Goal: Task Accomplishment & Management: Complete application form

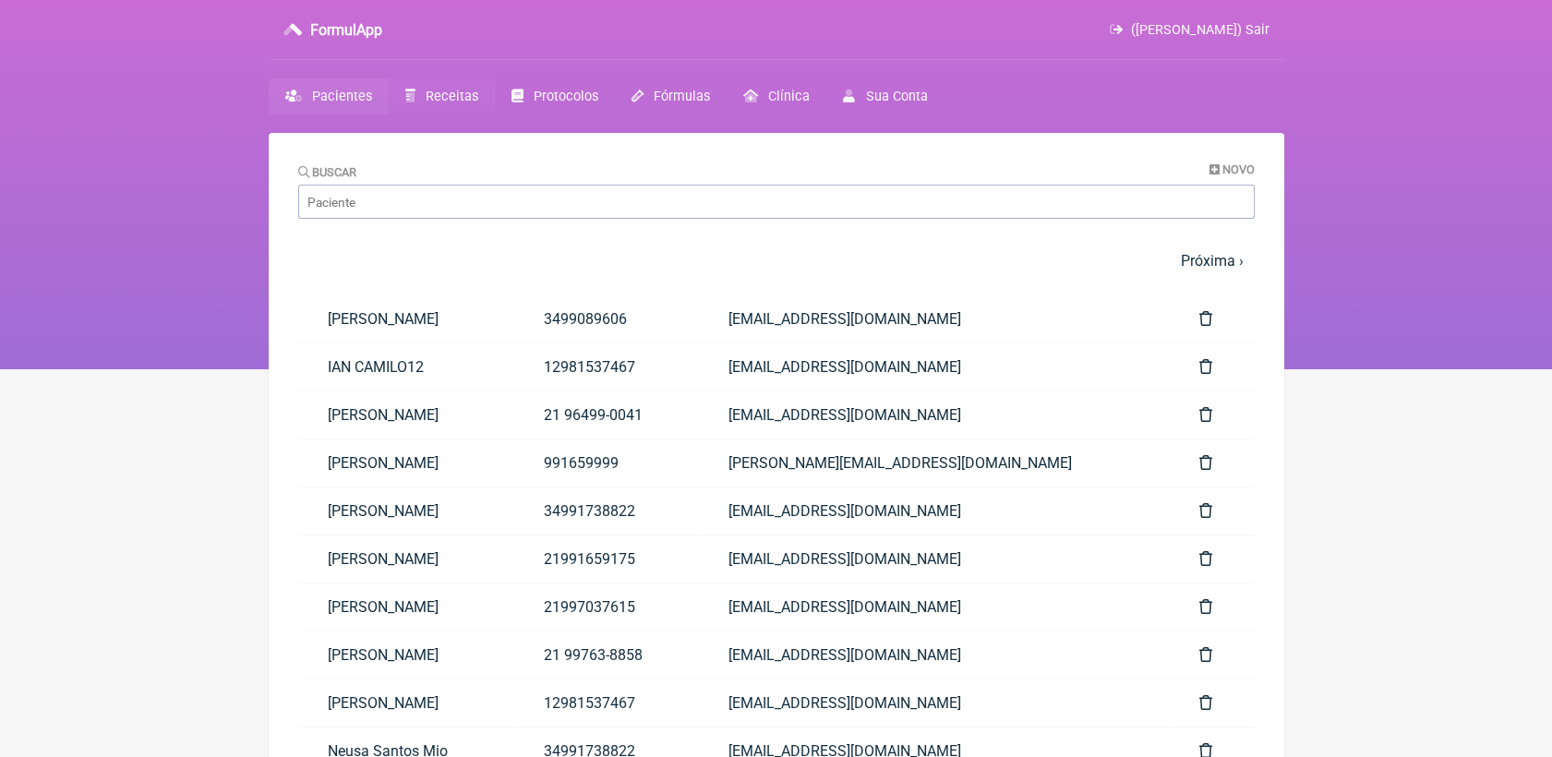
click at [440, 95] on span "Receitas" at bounding box center [452, 97] width 53 height 16
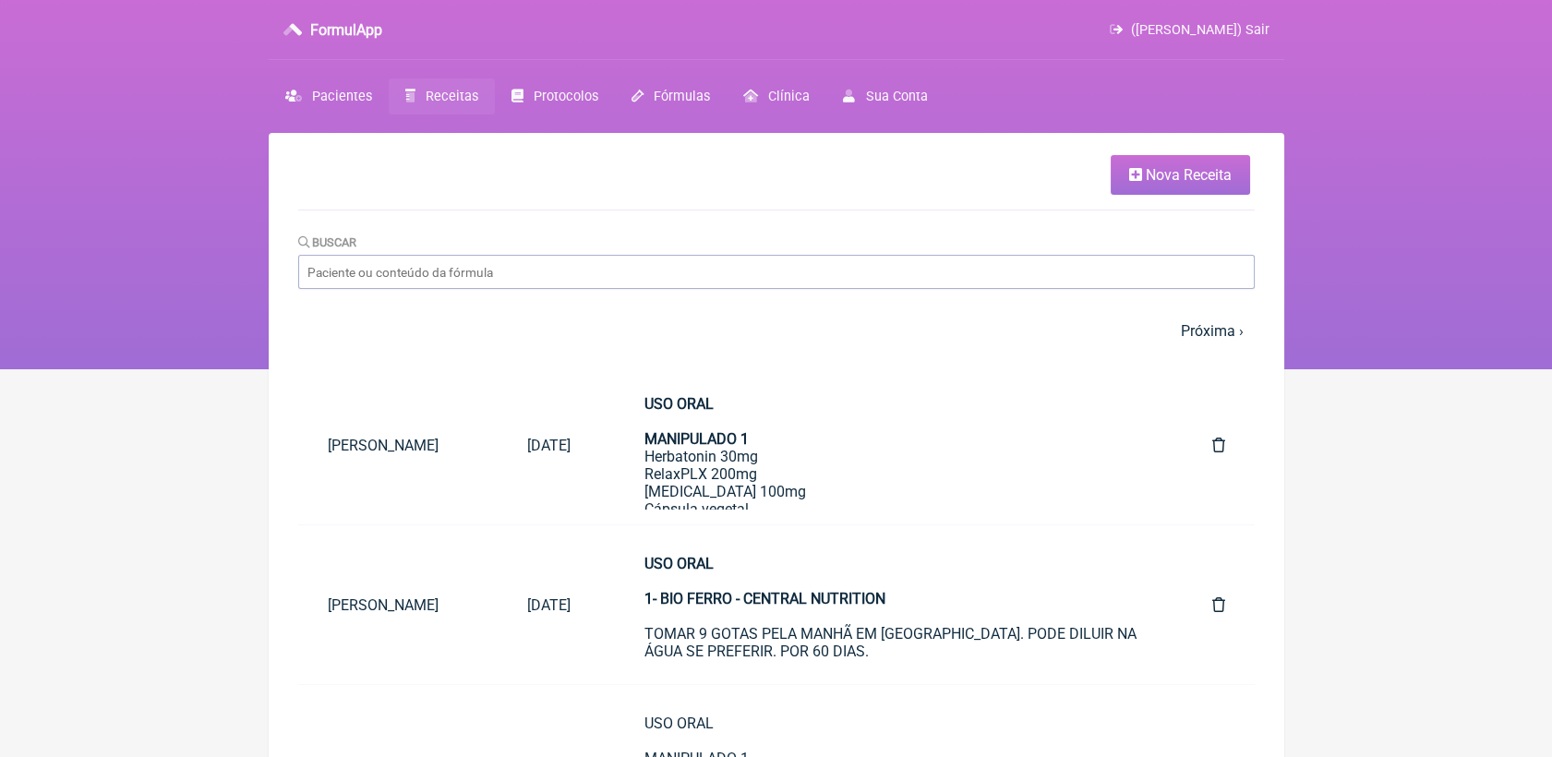
click at [1164, 176] on span "Nova Receita" at bounding box center [1189, 175] width 86 height 18
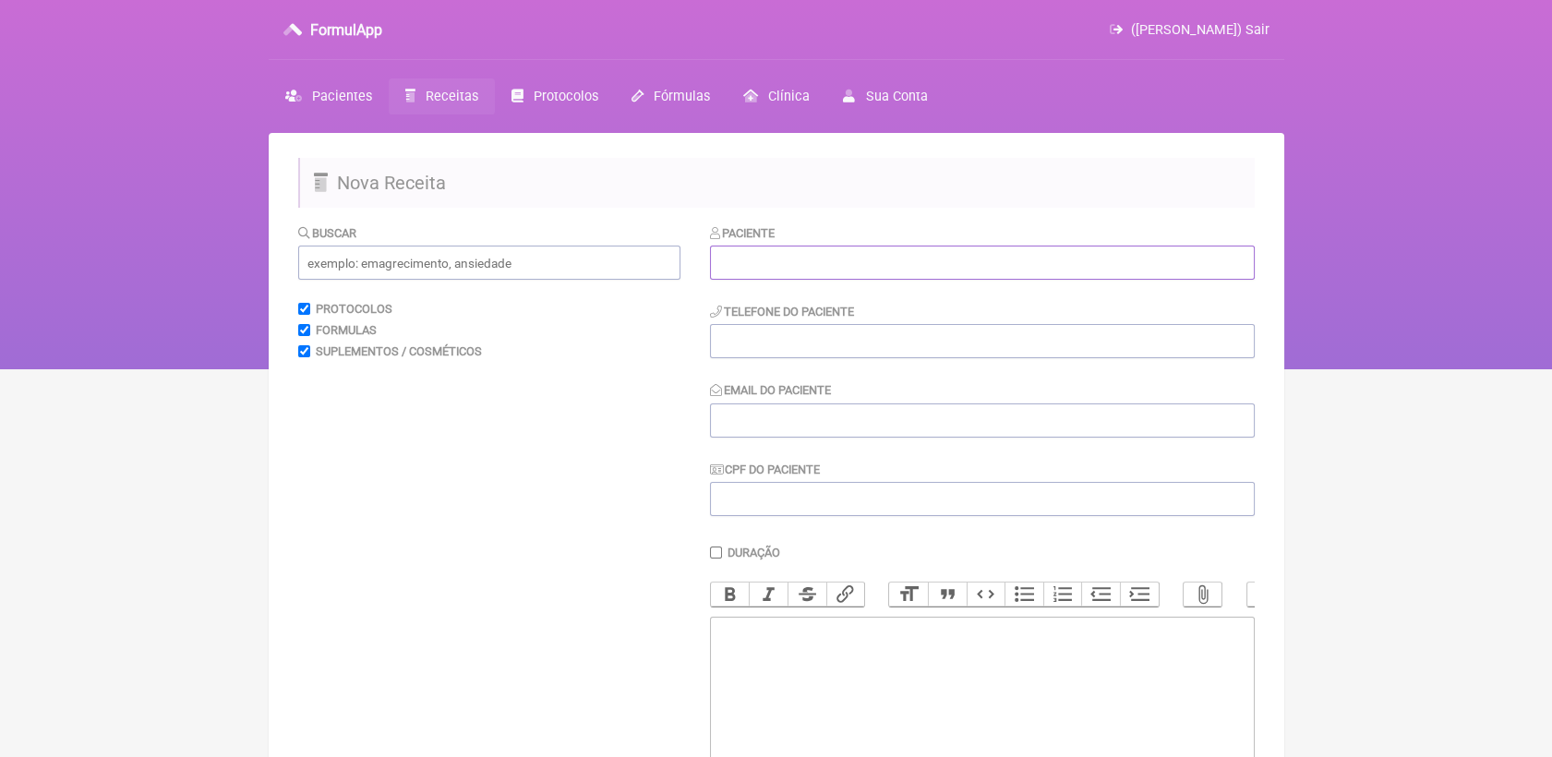
click at [766, 277] on input "text" at bounding box center [982, 263] width 545 height 34
paste input "[PERSON_NAME]"
type input "[PERSON_NAME]"
click at [877, 343] on input "tel" at bounding box center [982, 341] width 545 height 34
paste input "[PHONE_NUMBER]"
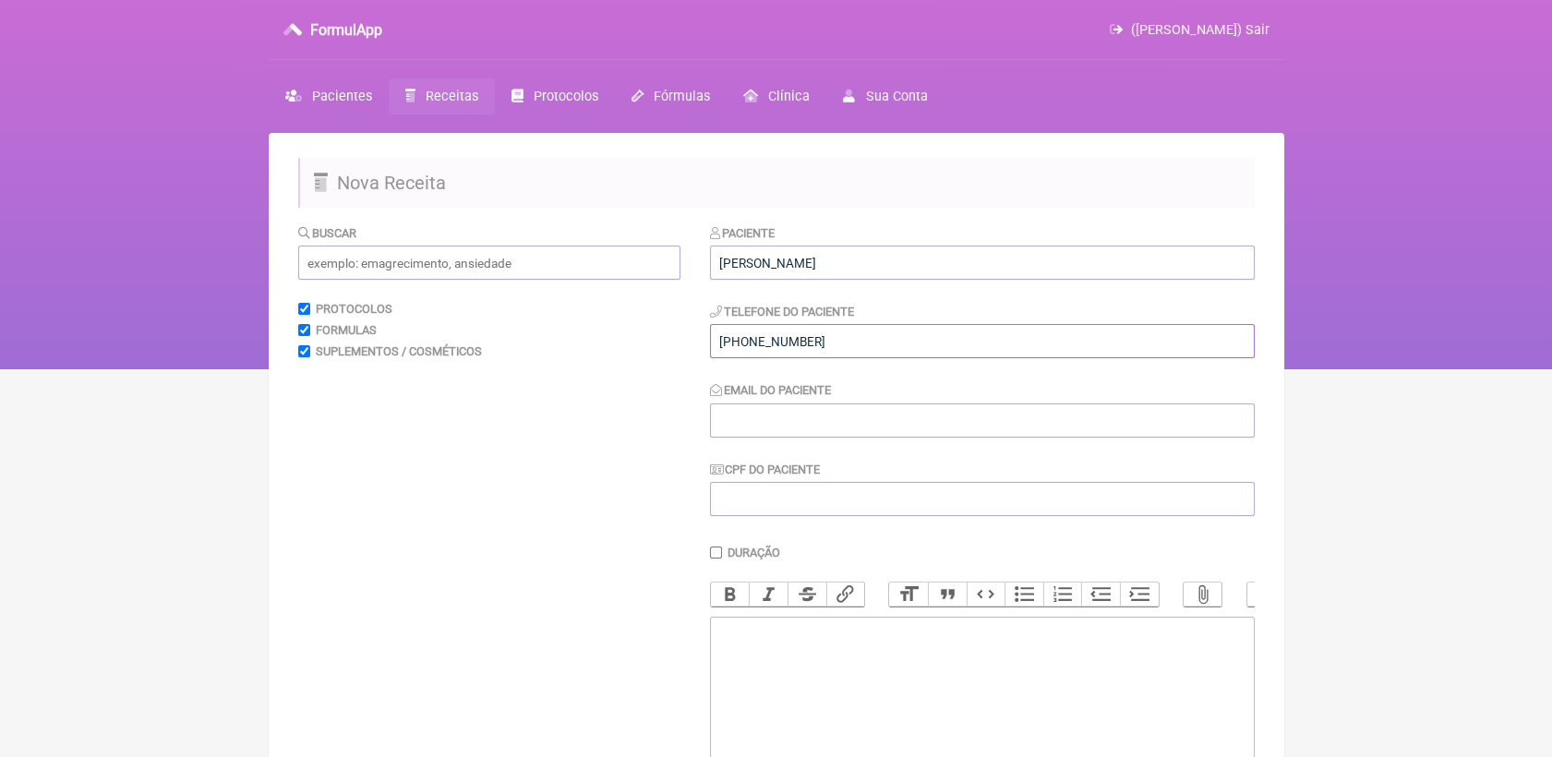
type input "[PHONE_NUMBER]"
click at [901, 431] on input "Email do Paciente" at bounding box center [982, 420] width 545 height 34
paste input "[PERSON_NAME][EMAIL_ADDRESS][DOMAIN_NAME]"
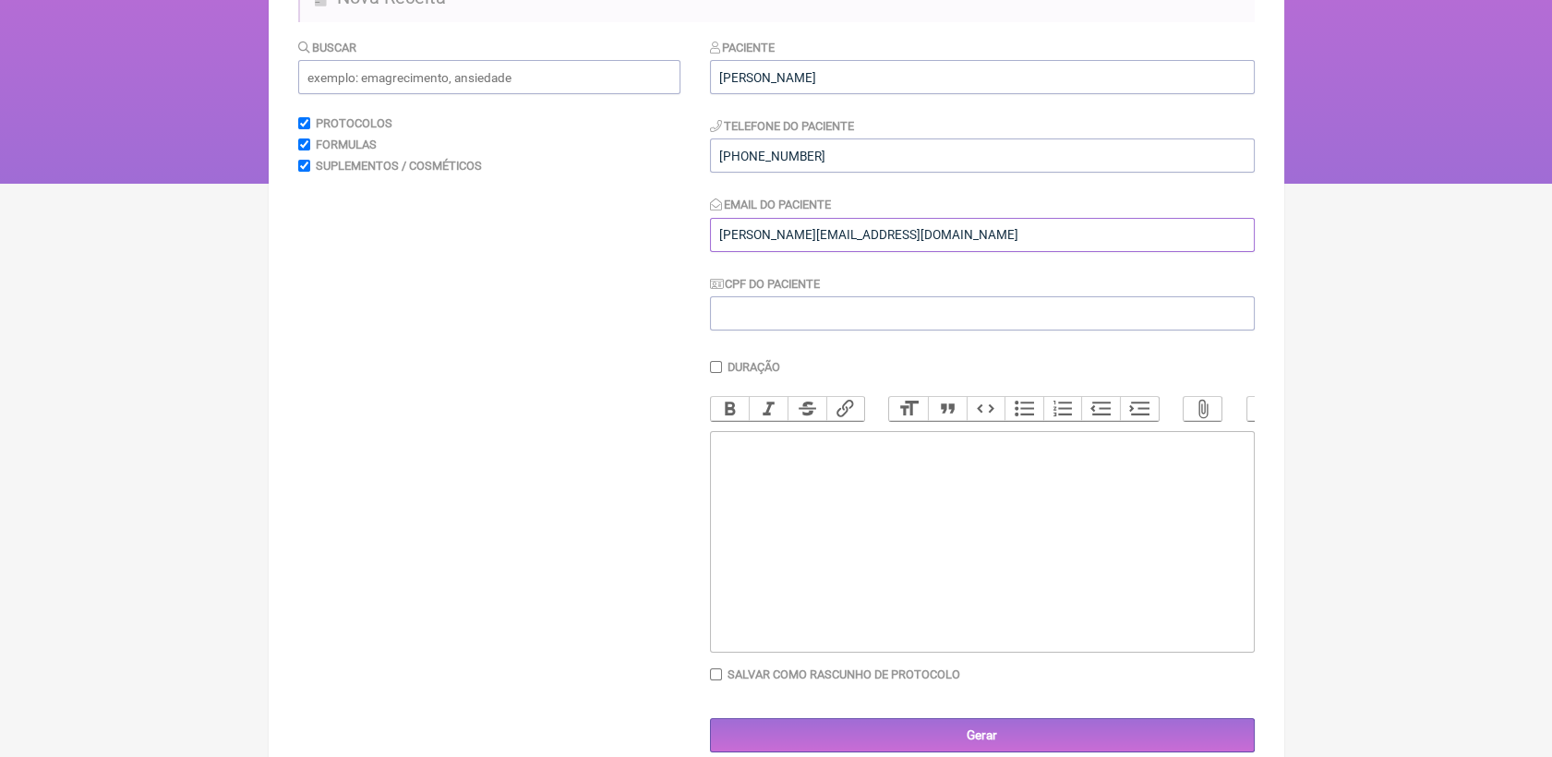
scroll to position [205, 0]
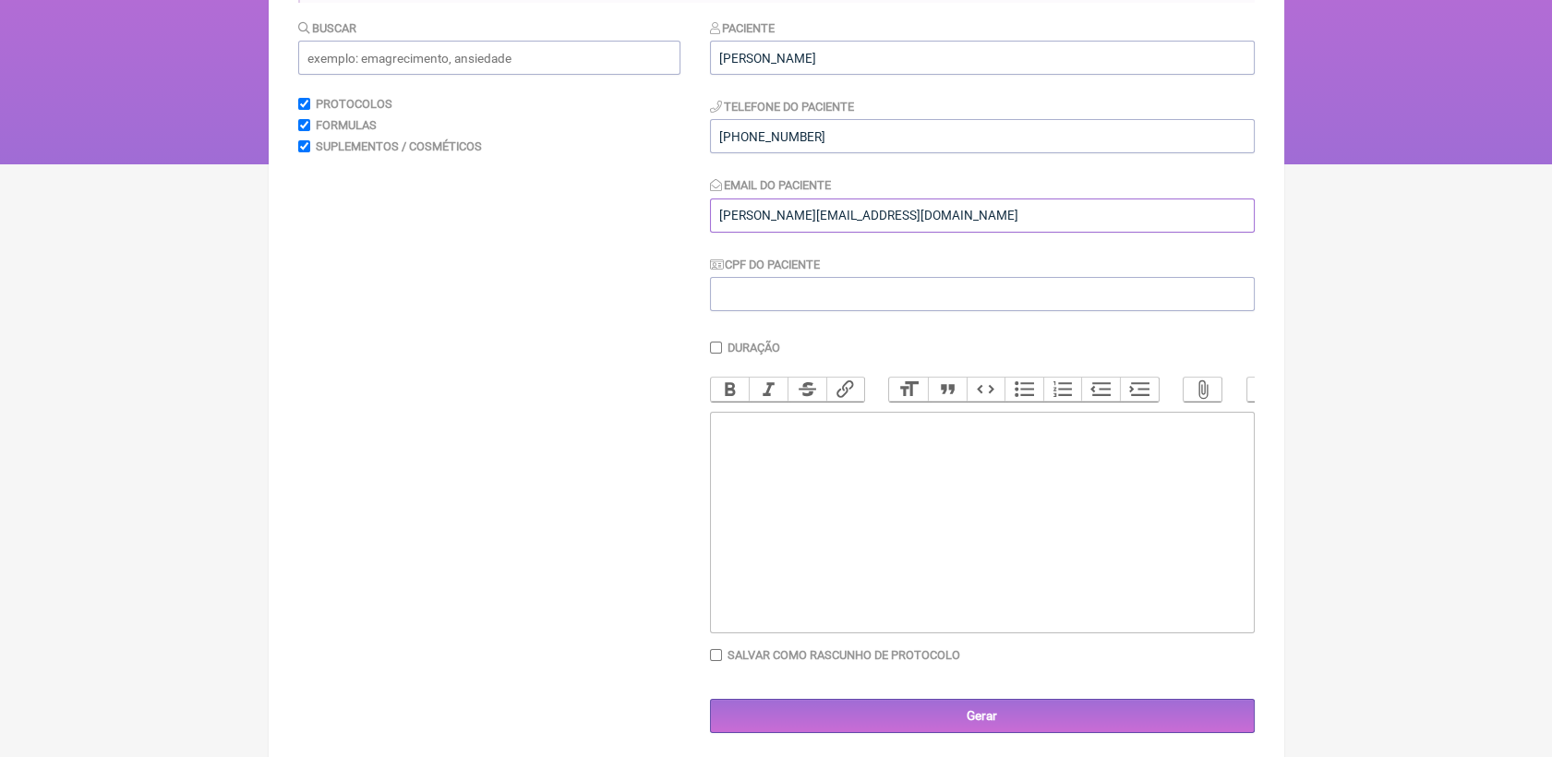
type input "[PERSON_NAME][EMAIL_ADDRESS][DOMAIN_NAME]"
click at [874, 468] on trix-editor at bounding box center [982, 523] width 545 height 222
drag, startPoint x: 738, startPoint y: 486, endPoint x: 769, endPoint y: 490, distance: 30.8
click at [769, 471] on div "USO INJETÁVEL 1- VIT D - IM - 1 AMPOL" at bounding box center [981, 444] width 524 height 53
click at [888, 471] on div "USO INJETÁVEL 1- ADEK - IM - 1 AMPOL" at bounding box center [981, 444] width 524 height 53
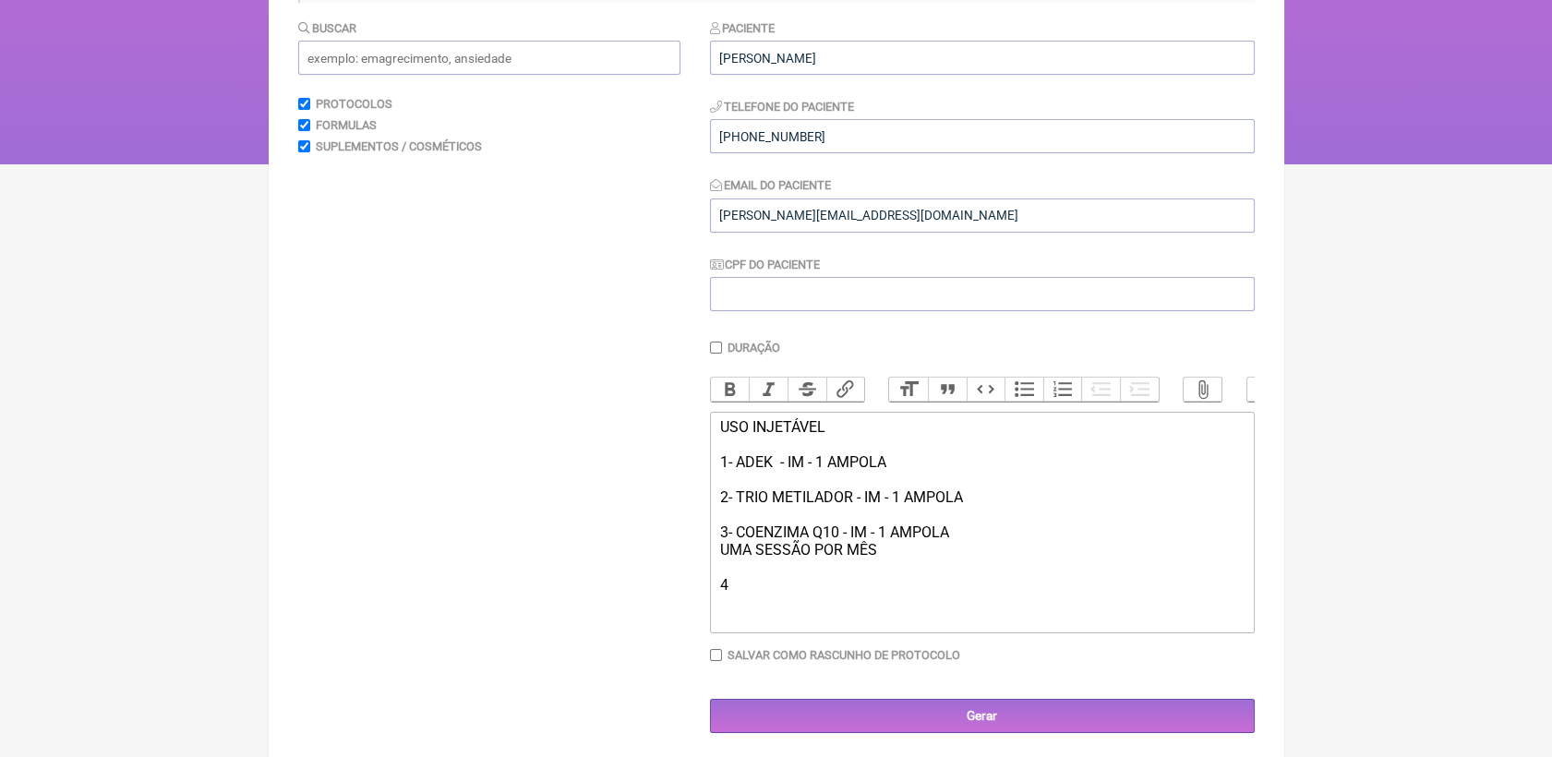
type trix-editor "<div>USO INJETÁVEL<br><br>1- ADEK&nbsp; - IM - 1 AMPOLA<br><br>2- TRIO METILADO…"
drag, startPoint x: 719, startPoint y: 441, endPoint x: 861, endPoint y: 443, distance: 142.2
click at [861, 443] on div "USO INJETÁVEL 1- ADEK - IM - 1 AMPOLA 2- TRIO METILADOR - IM - 1 AMPOLA 3- COEN…" at bounding box center [981, 505] width 524 height 175
click at [731, 389] on button "Bold" at bounding box center [730, 390] width 39 height 24
click at [797, 594] on div "USO INJETÁVEL 1- ADEK - IM - 1 AMPOLA 2- TRIO METILADOR - IM - 1 AMPOLA 3- COEN…" at bounding box center [981, 505] width 524 height 175
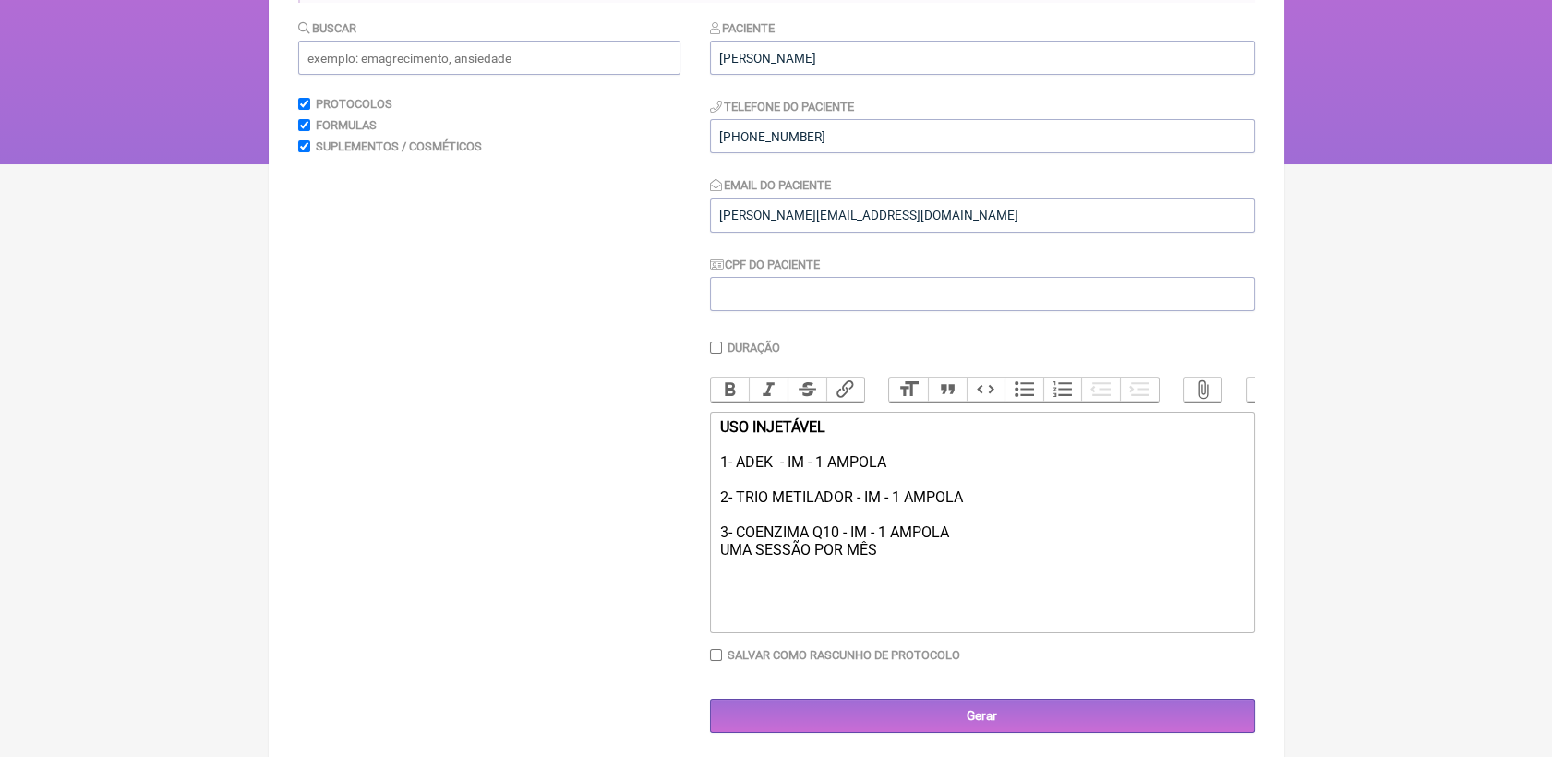
scroll to position [232, 0]
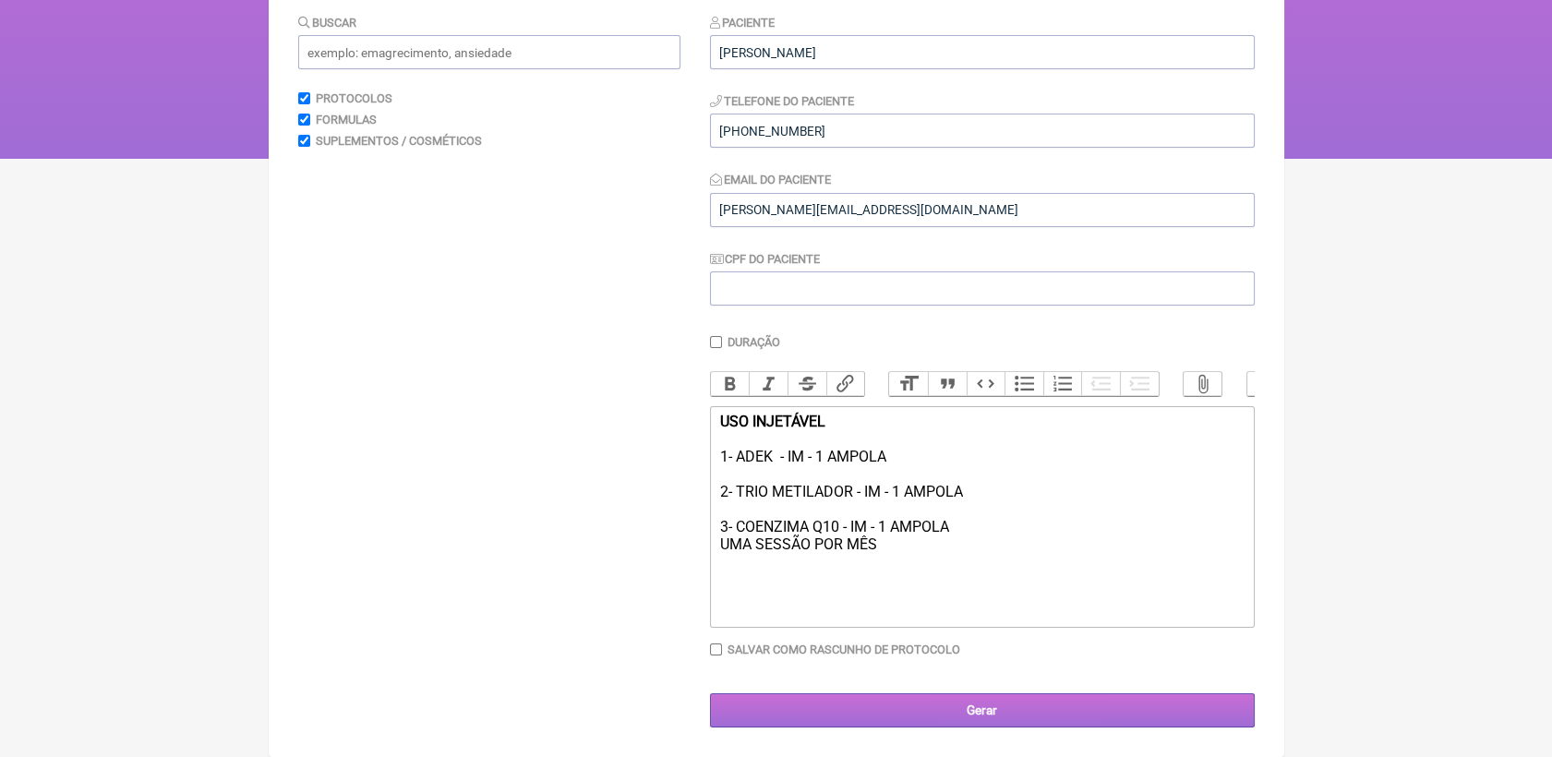
click at [916, 708] on input "Gerar" at bounding box center [982, 710] width 545 height 34
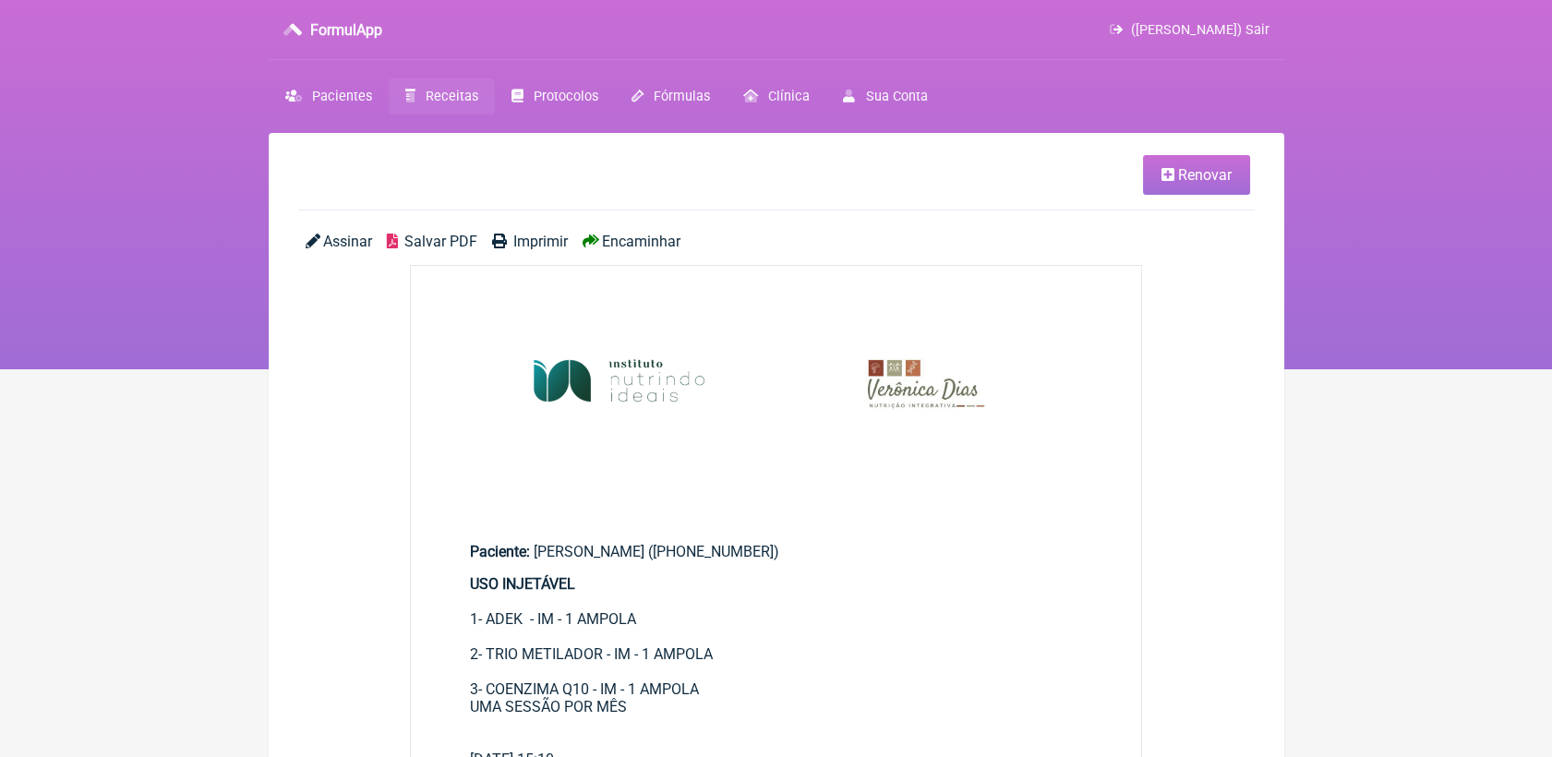
click at [420, 236] on span "Salvar PDF" at bounding box center [440, 242] width 73 height 18
click at [1174, 186] on link "Renovar" at bounding box center [1196, 175] width 107 height 40
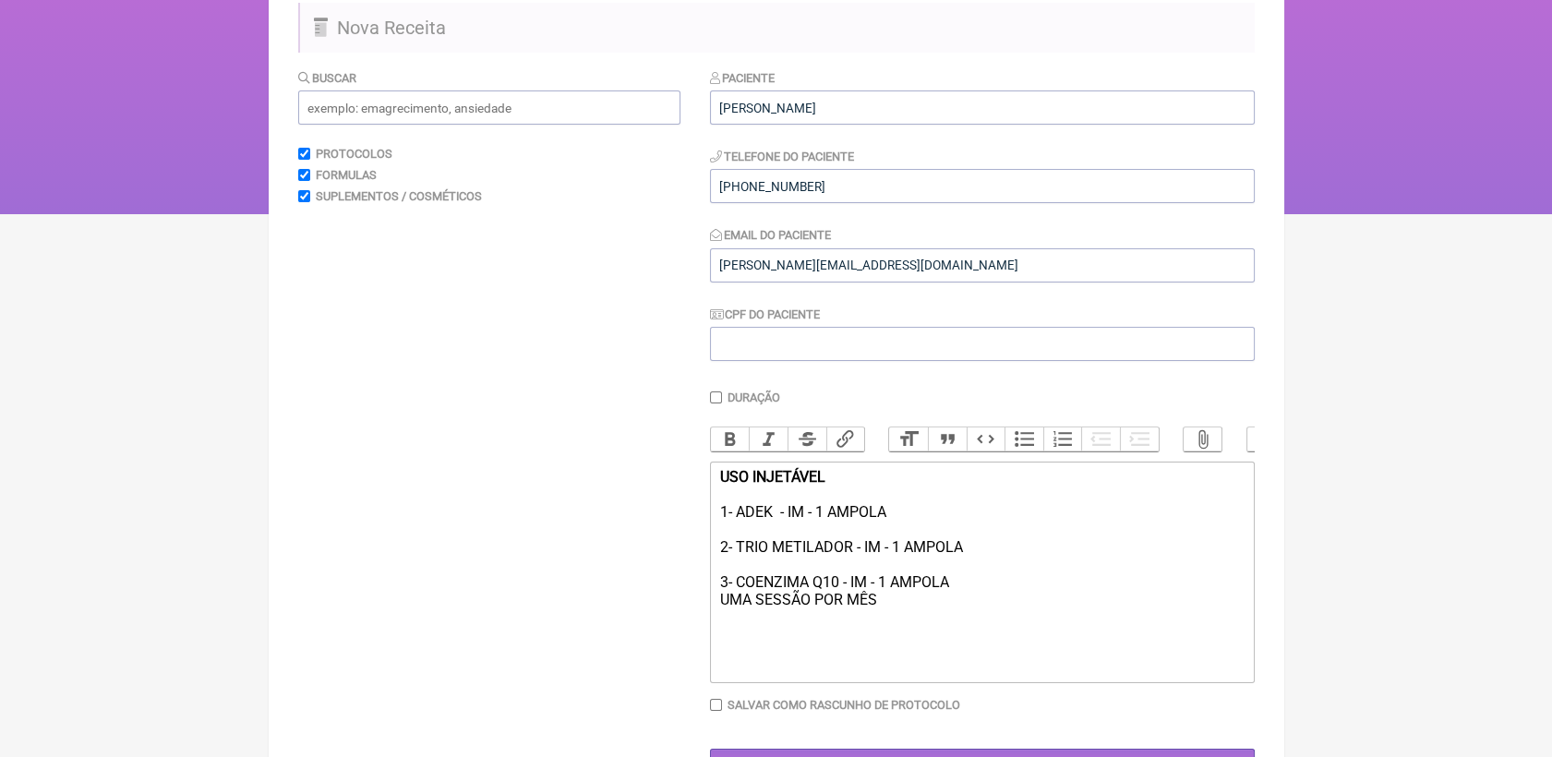
scroll to position [205, 0]
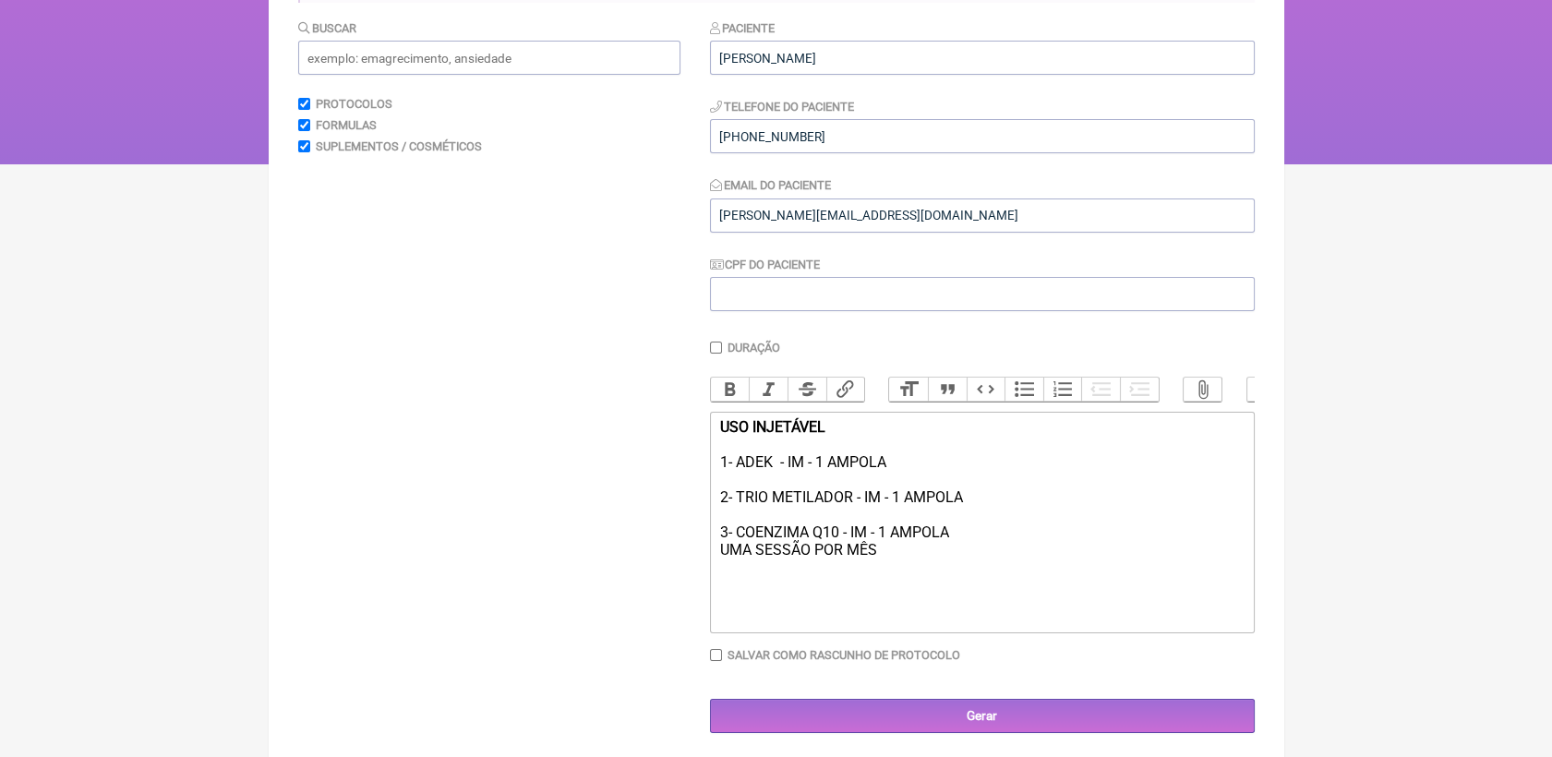
drag, startPoint x: 750, startPoint y: 448, endPoint x: 922, endPoint y: 582, distance: 219.0
click at [922, 582] on div "USO INJETÁVEL 1- ADEK - IM - 1 AMPOLA 2- TRIO METILADOR - IM - 1 AMPOLA 3- COEN…" at bounding box center [981, 505] width 524 height 175
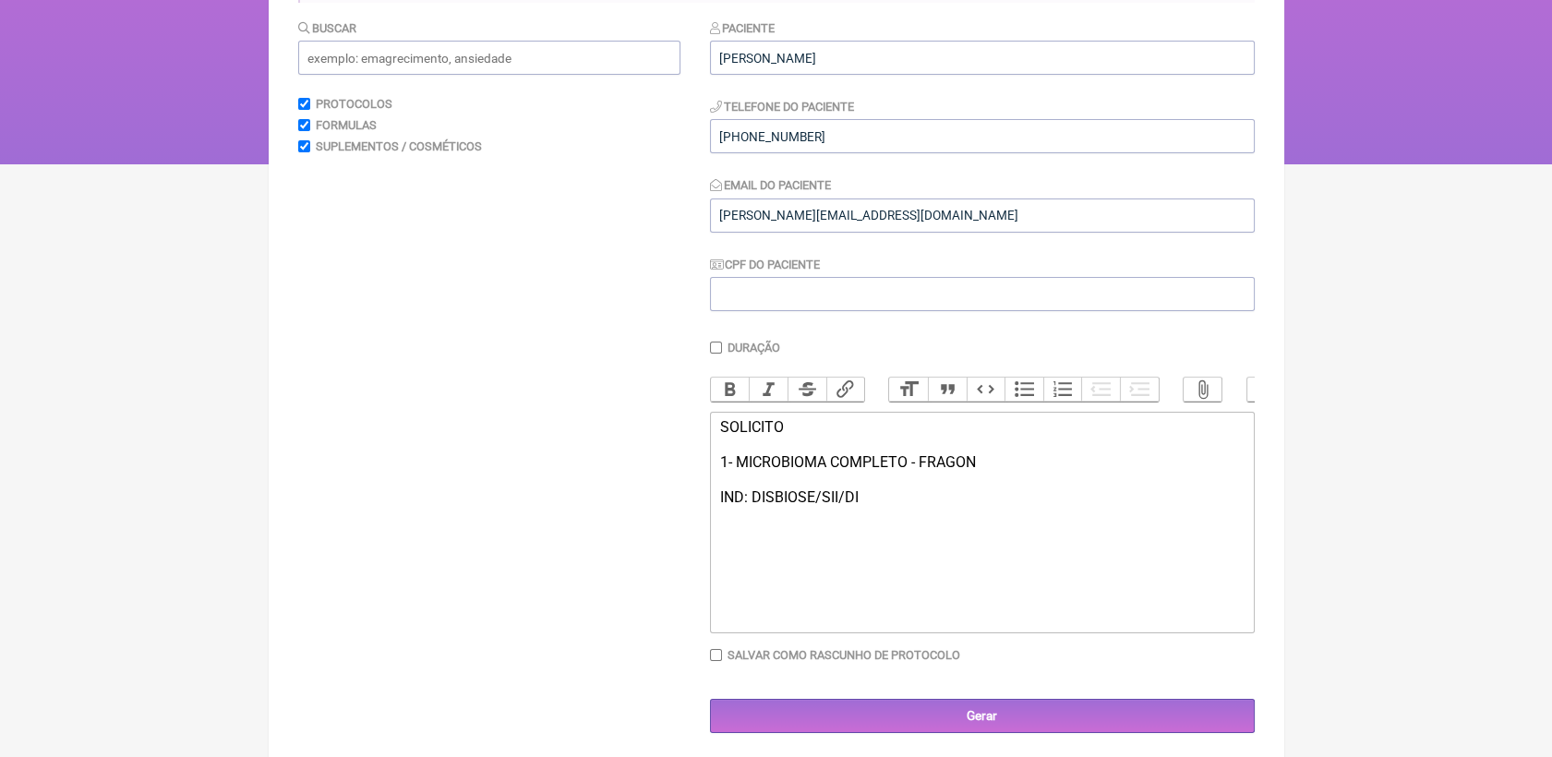
type trix-editor "<div>SOLICITO<br><br>1- MICROBIOMA COMPLETO - FRAGON&nbsp;<br><br>IND: DISBIOSE…"
click at [1070, 728] on input "Gerar" at bounding box center [982, 716] width 545 height 34
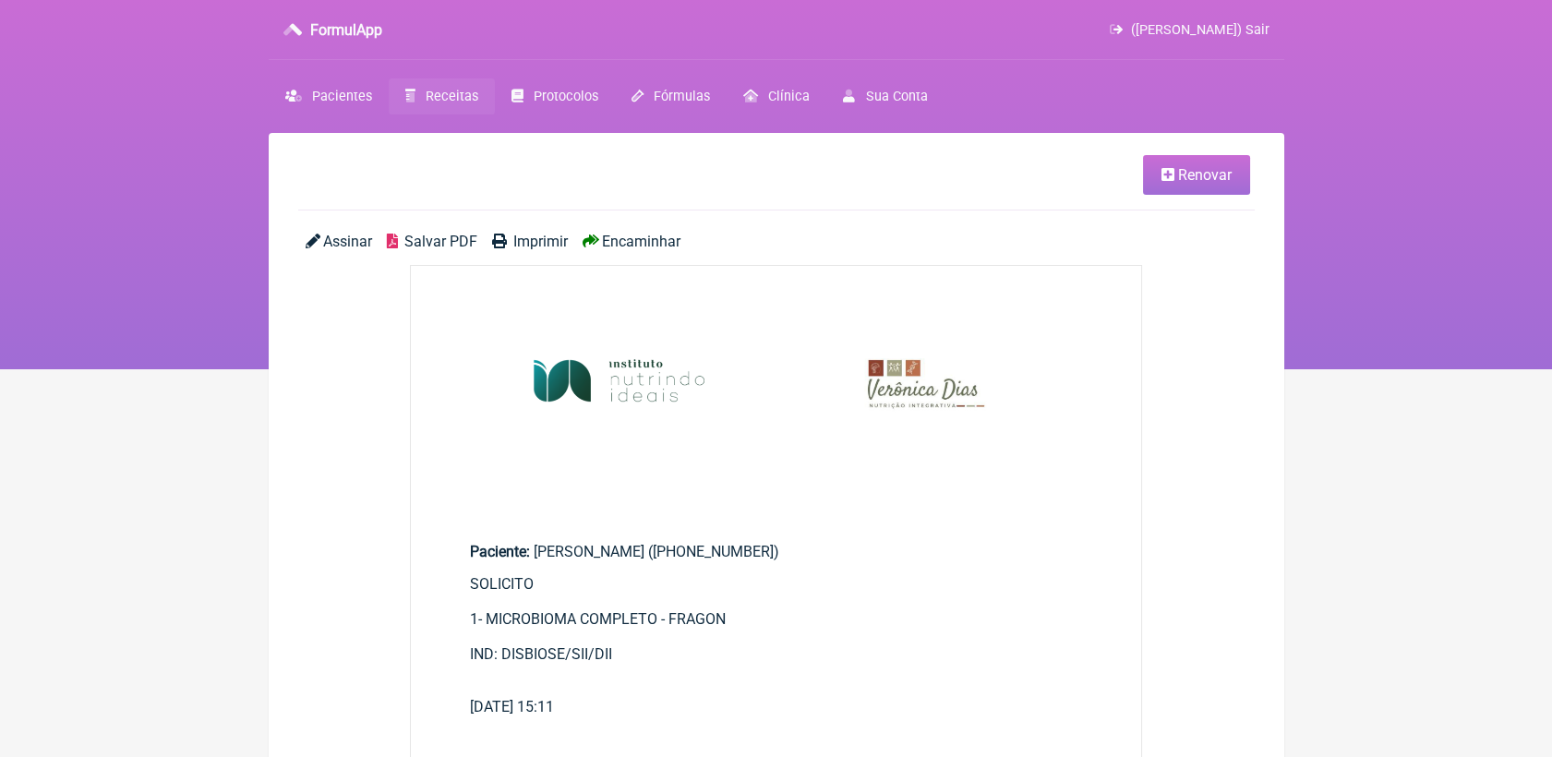
click at [400, 240] on link "Salvar PDF" at bounding box center [432, 242] width 90 height 18
